Goal: Communication & Community: Ask a question

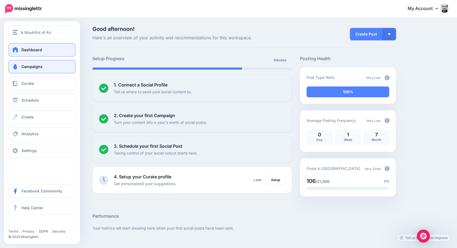
click at [21, 69] on link "Campaigns" at bounding box center [41, 67] width 67 height 14
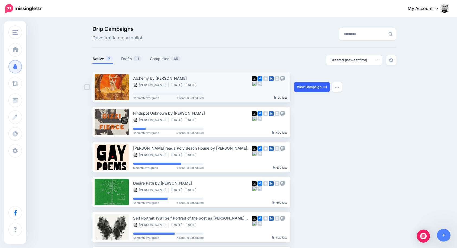
click at [314, 84] on link "View Campaign" at bounding box center [312, 87] width 36 height 10
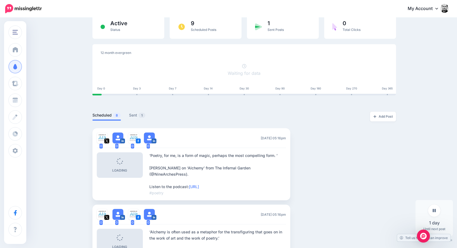
scroll to position [51, 0]
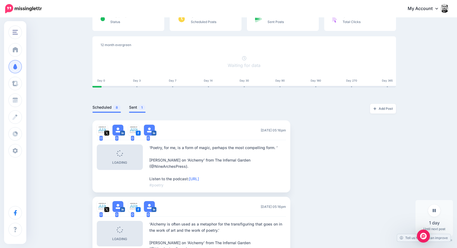
click at [135, 106] on link "Sent 1" at bounding box center [137, 107] width 17 height 7
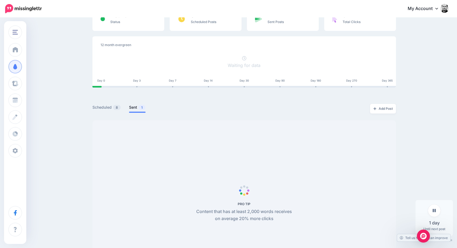
scroll to position [37, 0]
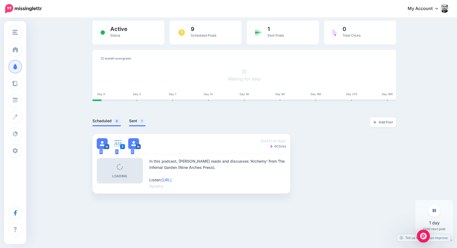
click at [101, 122] on link "Scheduled 8" at bounding box center [106, 121] width 28 height 7
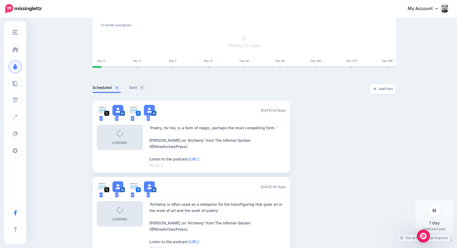
scroll to position [72, 0]
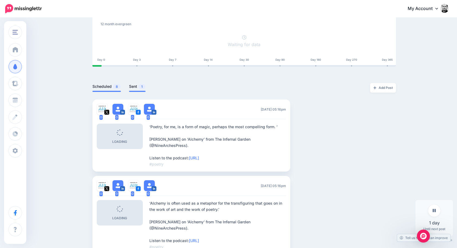
click at [133, 88] on link "Sent 1" at bounding box center [137, 86] width 17 height 7
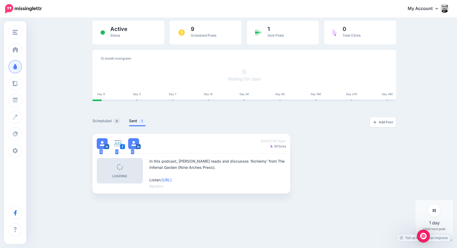
scroll to position [37, 0]
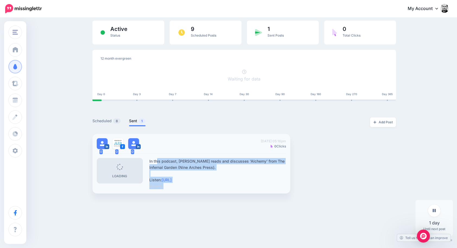
drag, startPoint x: 164, startPoint y: 187, endPoint x: 151, endPoint y: 158, distance: 31.1
click at [151, 158] on div "In this podcast, Gregory Leadbetter reads and discusses ‘Alchemy’ from The Infe…" at bounding box center [217, 173] width 137 height 31
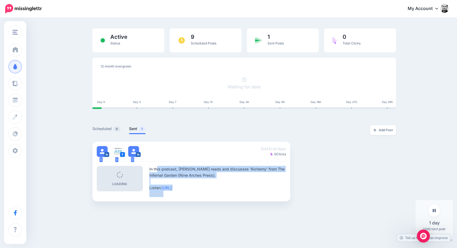
scroll to position [0, 0]
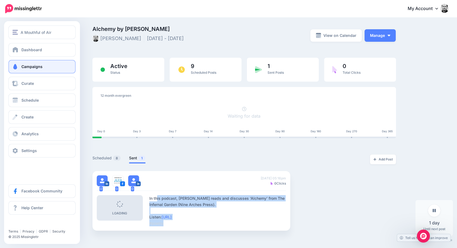
click at [30, 67] on span "Campaigns" at bounding box center [31, 66] width 21 height 5
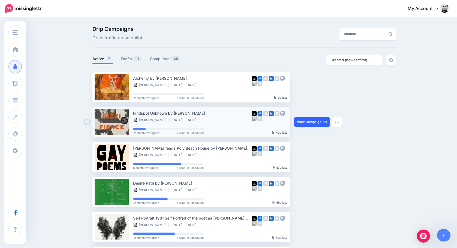
click at [312, 120] on link "View Campaign" at bounding box center [312, 122] width 36 height 10
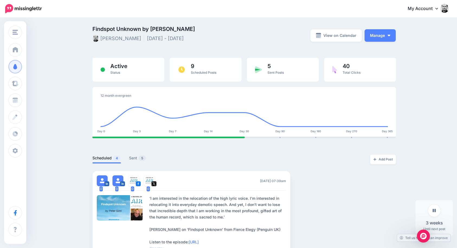
scroll to position [5, 0]
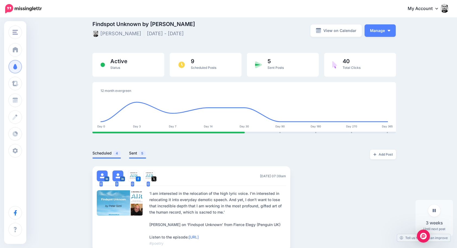
click at [132, 155] on link "Sent 5" at bounding box center [137, 153] width 17 height 7
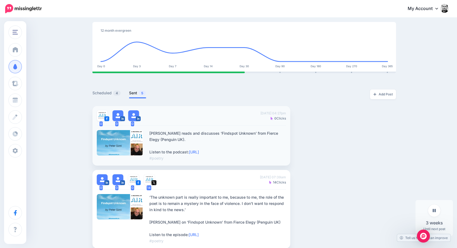
scroll to position [0, 0]
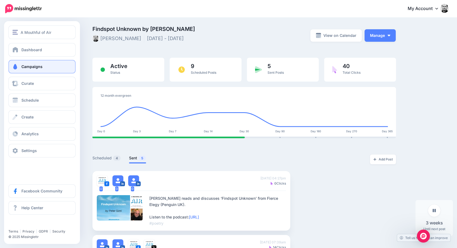
click at [30, 68] on span "Campaigns" at bounding box center [31, 66] width 21 height 5
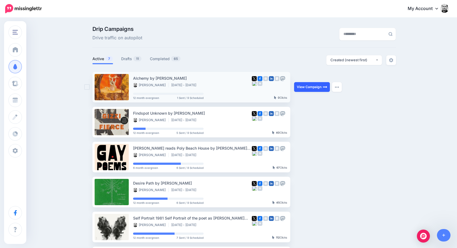
click at [316, 85] on link "View Campaign" at bounding box center [312, 87] width 36 height 10
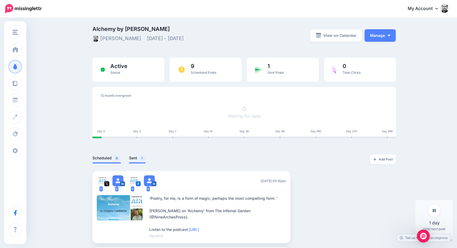
click at [136, 160] on link "Sent 1" at bounding box center [137, 158] width 17 height 7
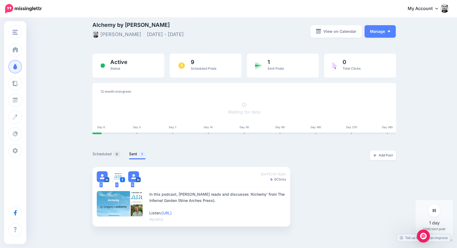
scroll to position [34, 0]
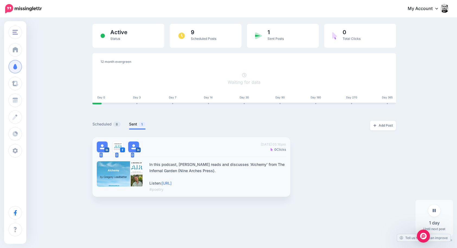
click at [278, 144] on span "[DATE] 05:16pm" at bounding box center [273, 144] width 25 height 5
click at [407, 236] on link "Tell us how we can improve" at bounding box center [423, 237] width 53 height 7
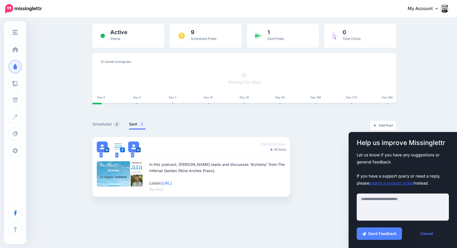
click at [396, 183] on link "submit a support ticket" at bounding box center [391, 182] width 44 height 5
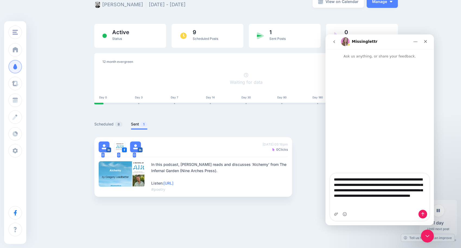
scroll to position [0, 0]
drag, startPoint x: 352, startPoint y: 206, endPoint x: 353, endPoint y: 189, distance: 17.3
click at [352, 206] on textarea "**********" at bounding box center [379, 191] width 99 height 36
type textarea "**********"
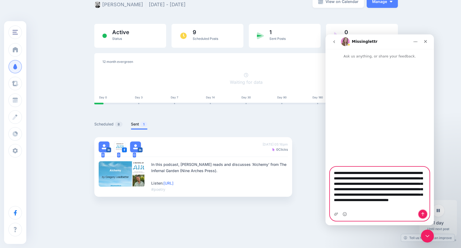
click at [423, 213] on icon "Send a message…" at bounding box center [422, 214] width 4 height 4
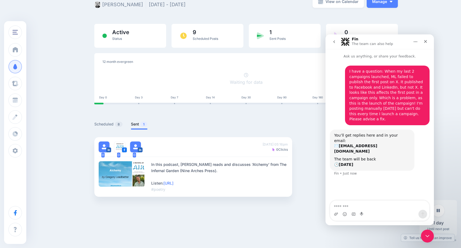
click at [410, 27] on div "Alchemy by Gregory Leadbetter Mark McGuinness Sep 27 2025 - Sep 27 2026 View on…" at bounding box center [230, 96] width 461 height 225
